Goal: Task Accomplishment & Management: Use online tool/utility

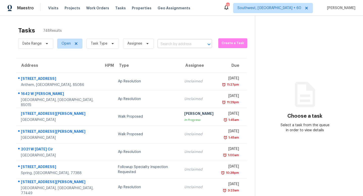
click at [184, 43] on input "text" at bounding box center [178, 44] width 40 height 8
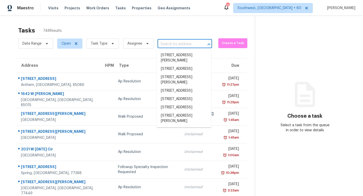
paste input "[STREET_ADDRESS]"
type input "[STREET_ADDRESS]"
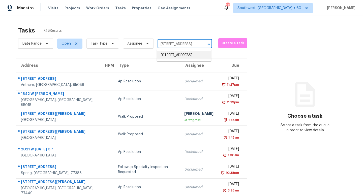
click at [184, 56] on li "[STREET_ADDRESS]" at bounding box center [184, 55] width 55 height 8
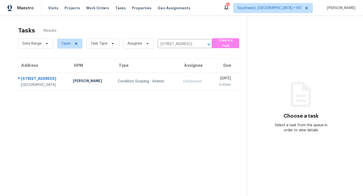
click at [149, 93] on section "Tasks 1 Results Date Range Open Task Type Assignee [STREET_ADDRESS] ​ Create a …" at bounding box center [127, 118] width 239 height 188
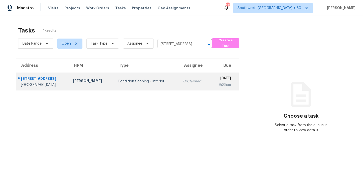
click at [153, 80] on div "Condition Scoping - Interior" at bounding box center [147, 81] width 58 height 5
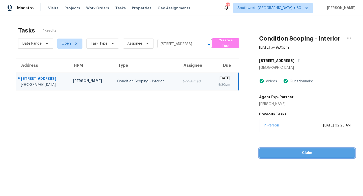
click at [306, 152] on span "Claim" at bounding box center [307, 153] width 88 height 6
